Goal: Task Accomplishment & Management: Manage account settings

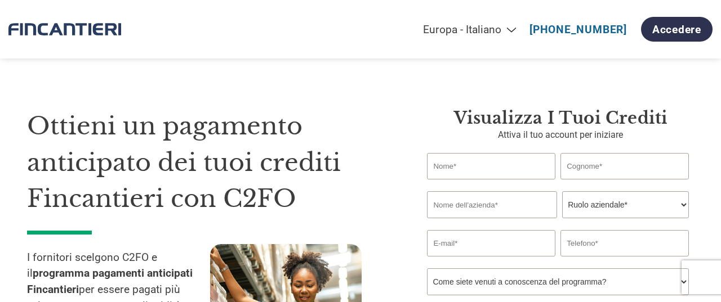
select select "it-IT"
click at [684, 21] on link "Accedere" at bounding box center [677, 29] width 72 height 25
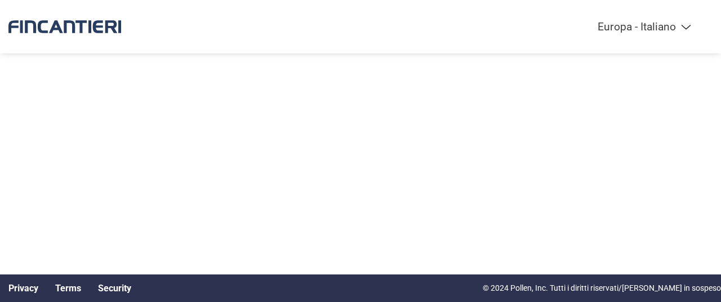
select select "it-IT"
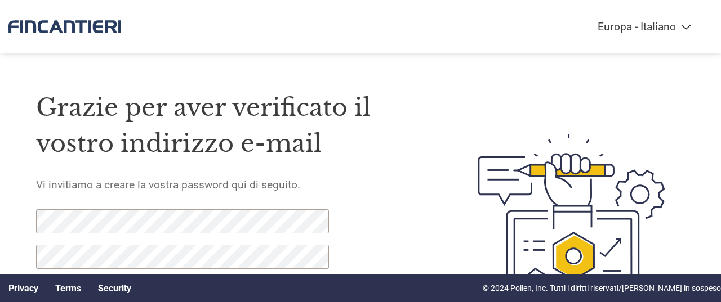
click at [447, 162] on div at bounding box center [555, 220] width 260 height 294
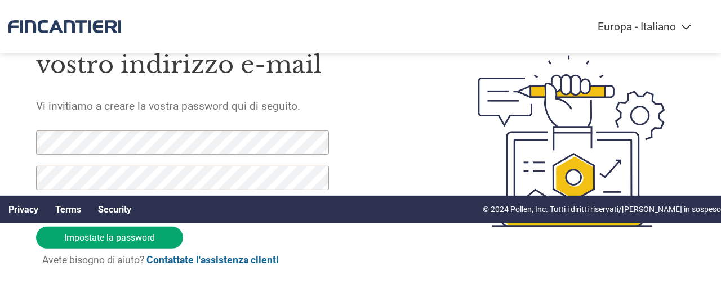
scroll to position [81, 0]
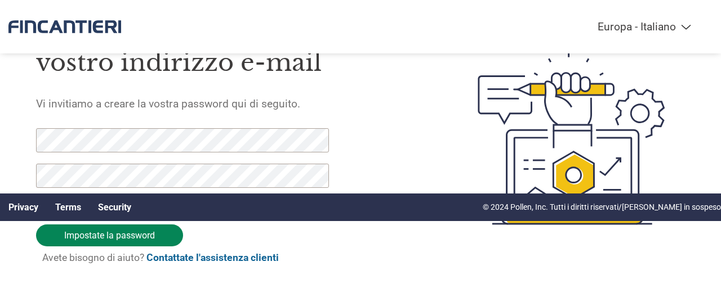
click at [135, 225] on input "Impostate la password" at bounding box center [109, 236] width 147 height 22
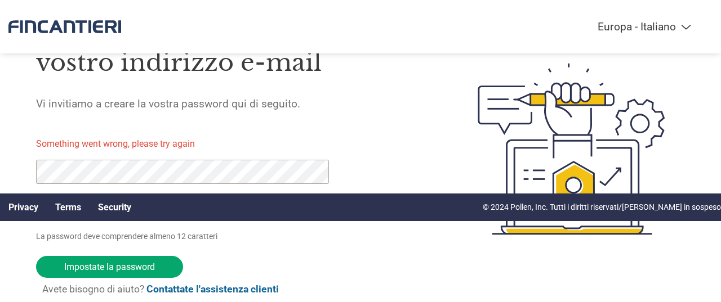
click at [279, 284] on link "Contattate l'assistenza clienti" at bounding box center [212, 289] width 132 height 11
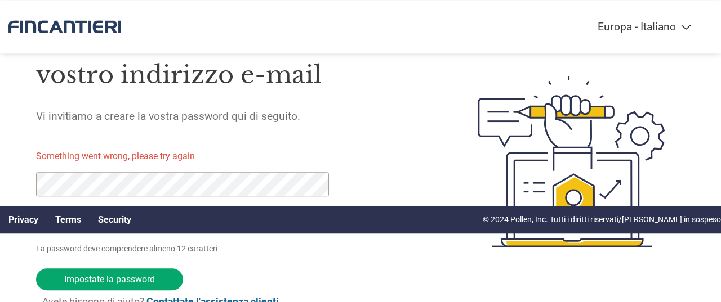
scroll to position [93, 0]
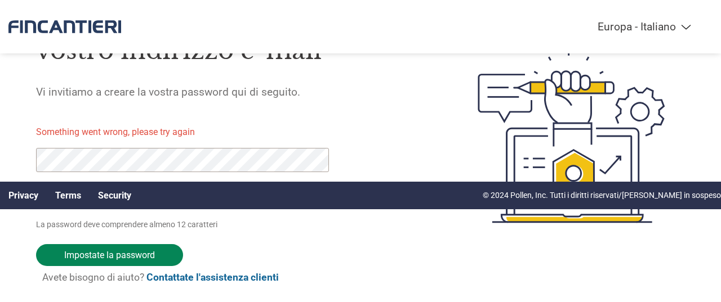
click at [92, 244] on input "Impostate la password" at bounding box center [109, 255] width 147 height 22
